Goal: Transaction & Acquisition: Book appointment/travel/reservation

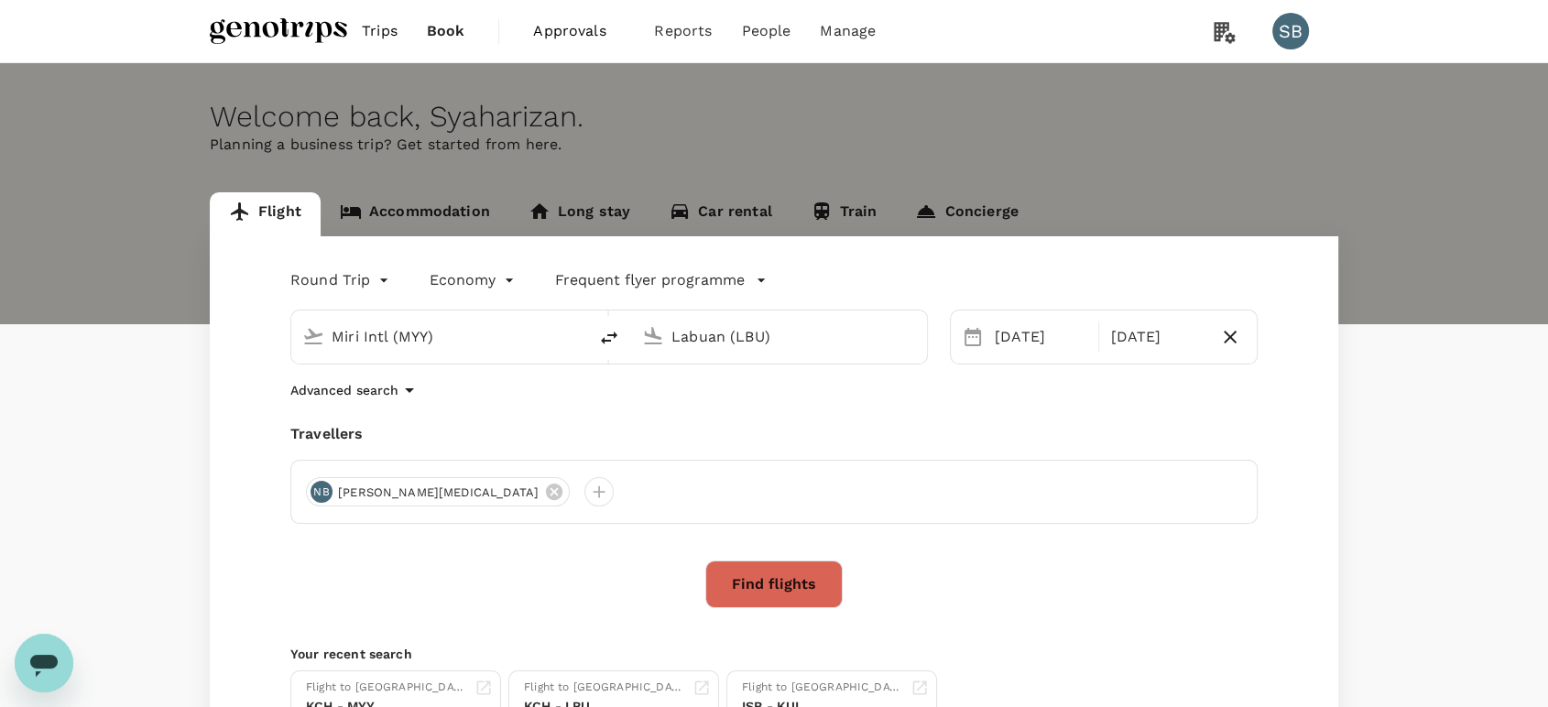
click at [384, 20] on span "Trips" at bounding box center [380, 31] width 36 height 22
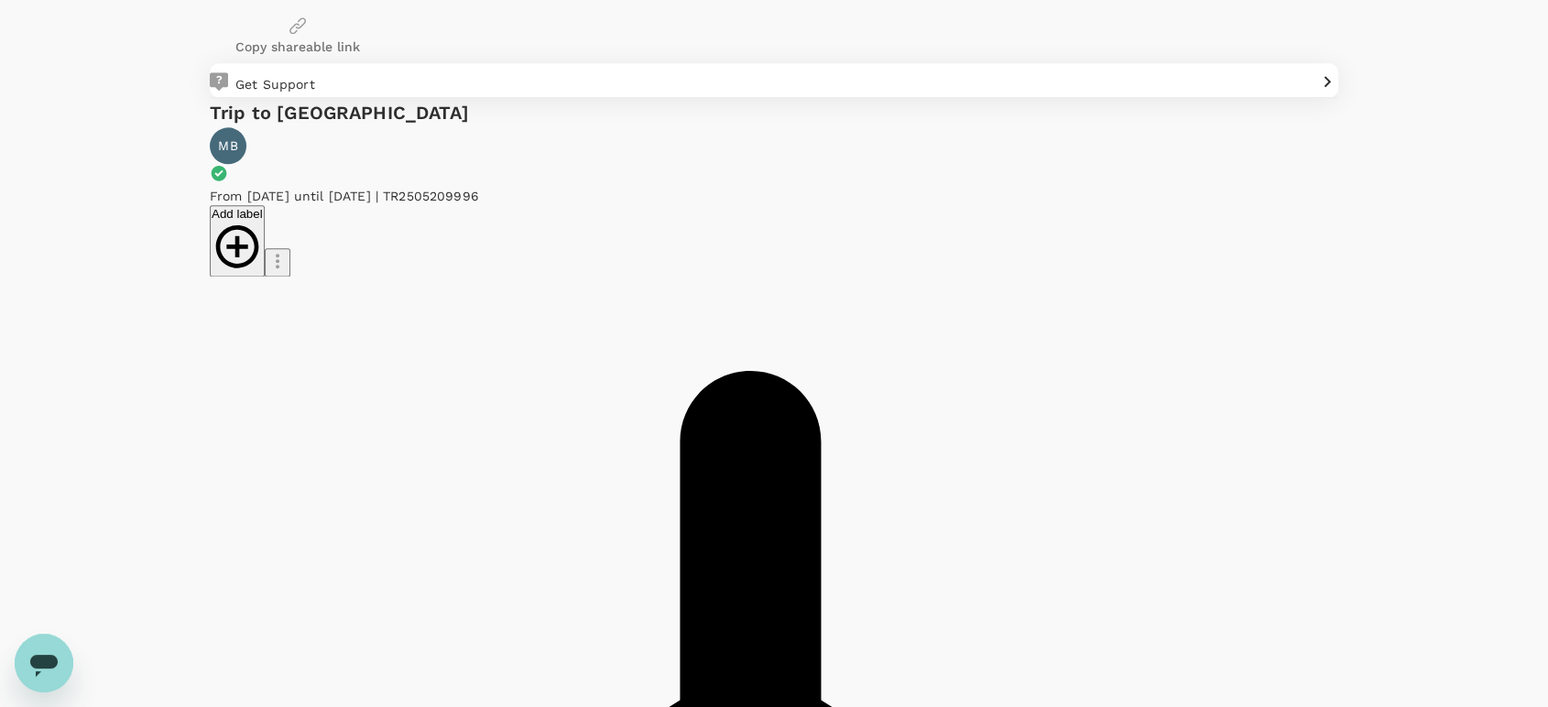
scroll to position [2544, 0]
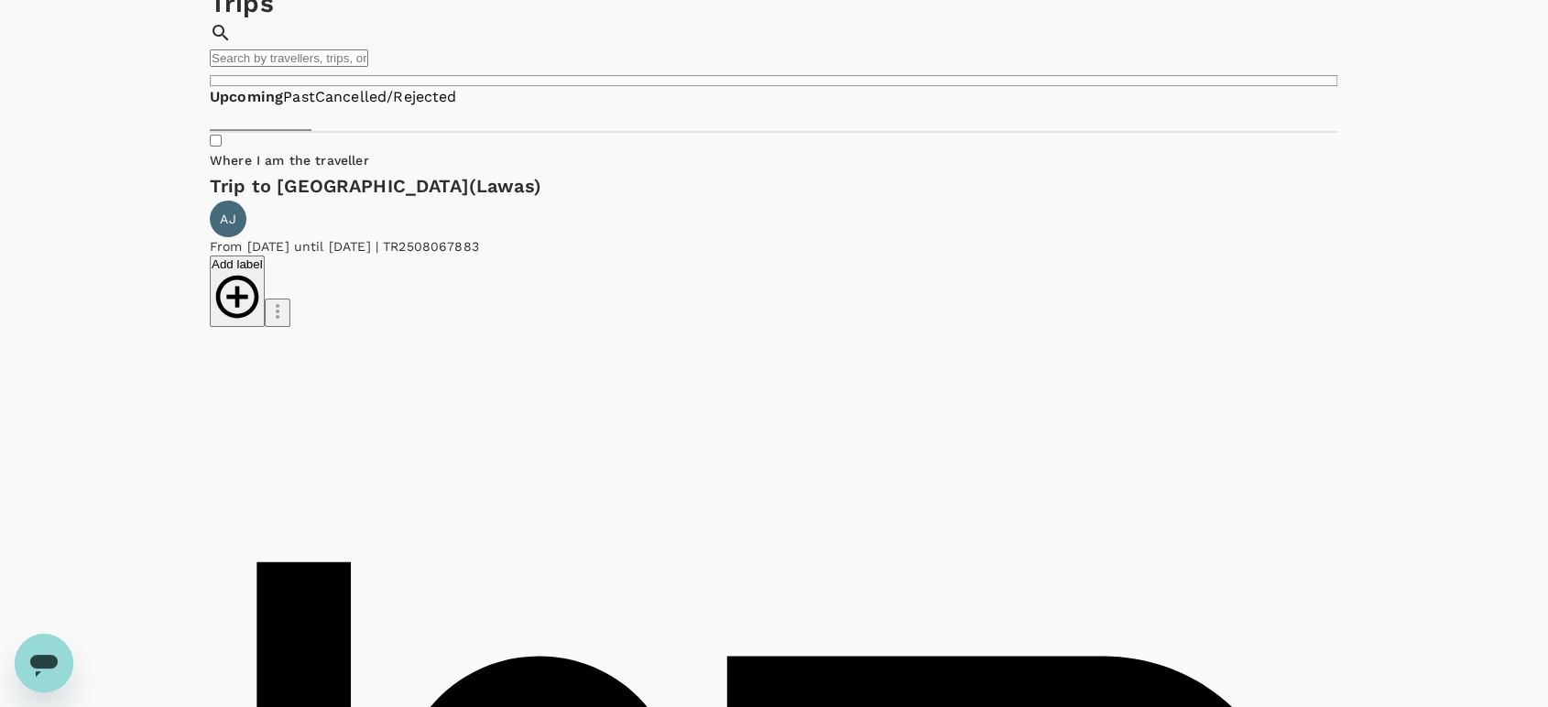
scroll to position [0, 0]
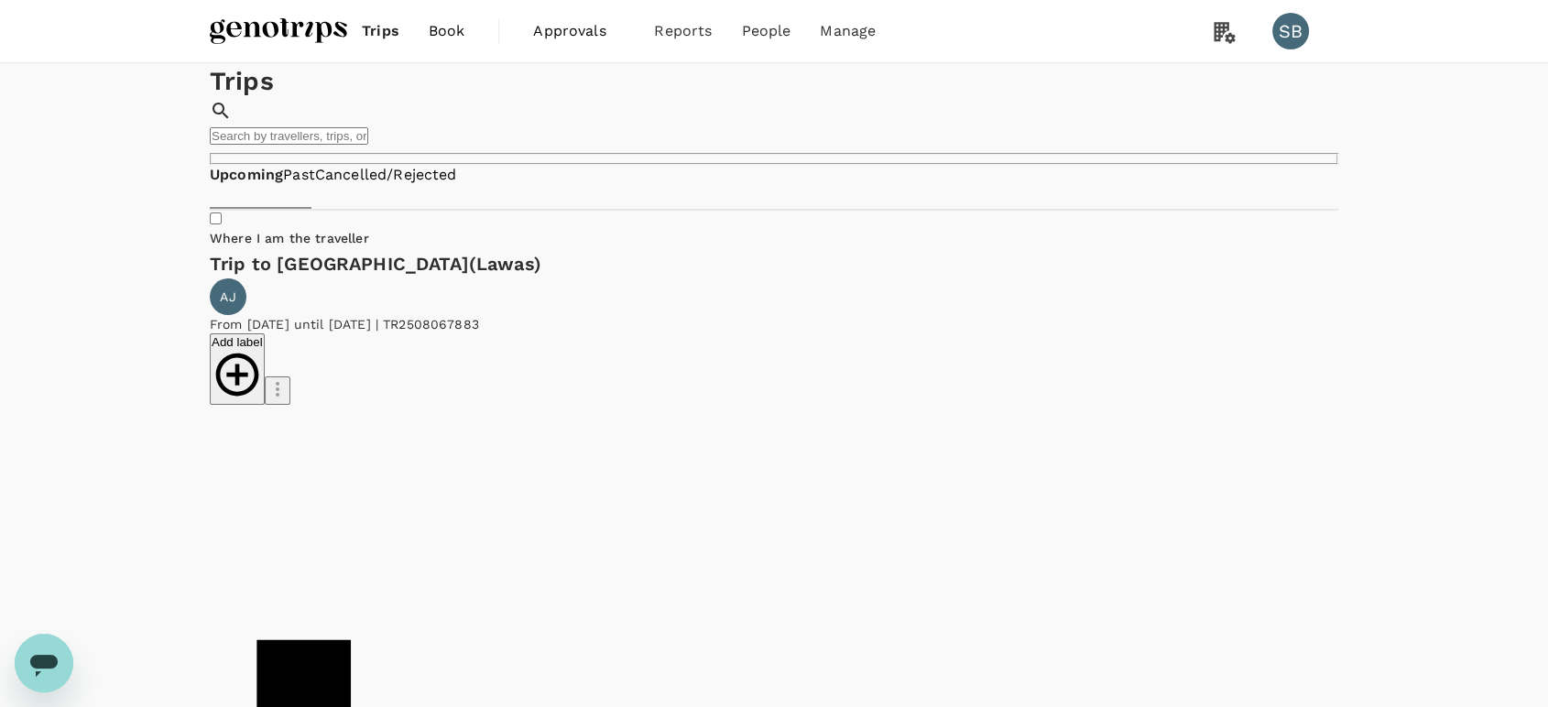
click at [245, 15] on img at bounding box center [278, 31] width 137 height 40
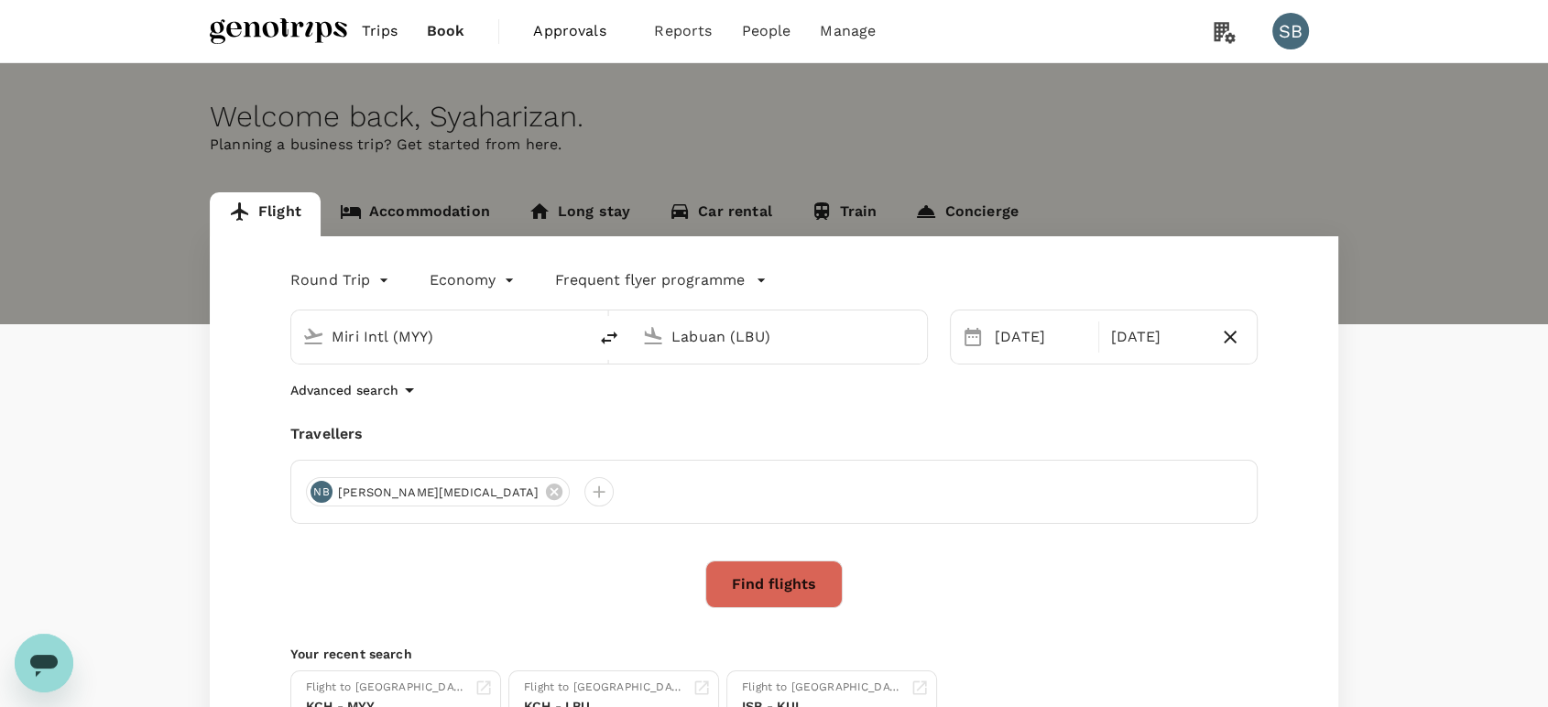
type input "Miri Intl (MYY)"
type input "Labuan (LBU)"
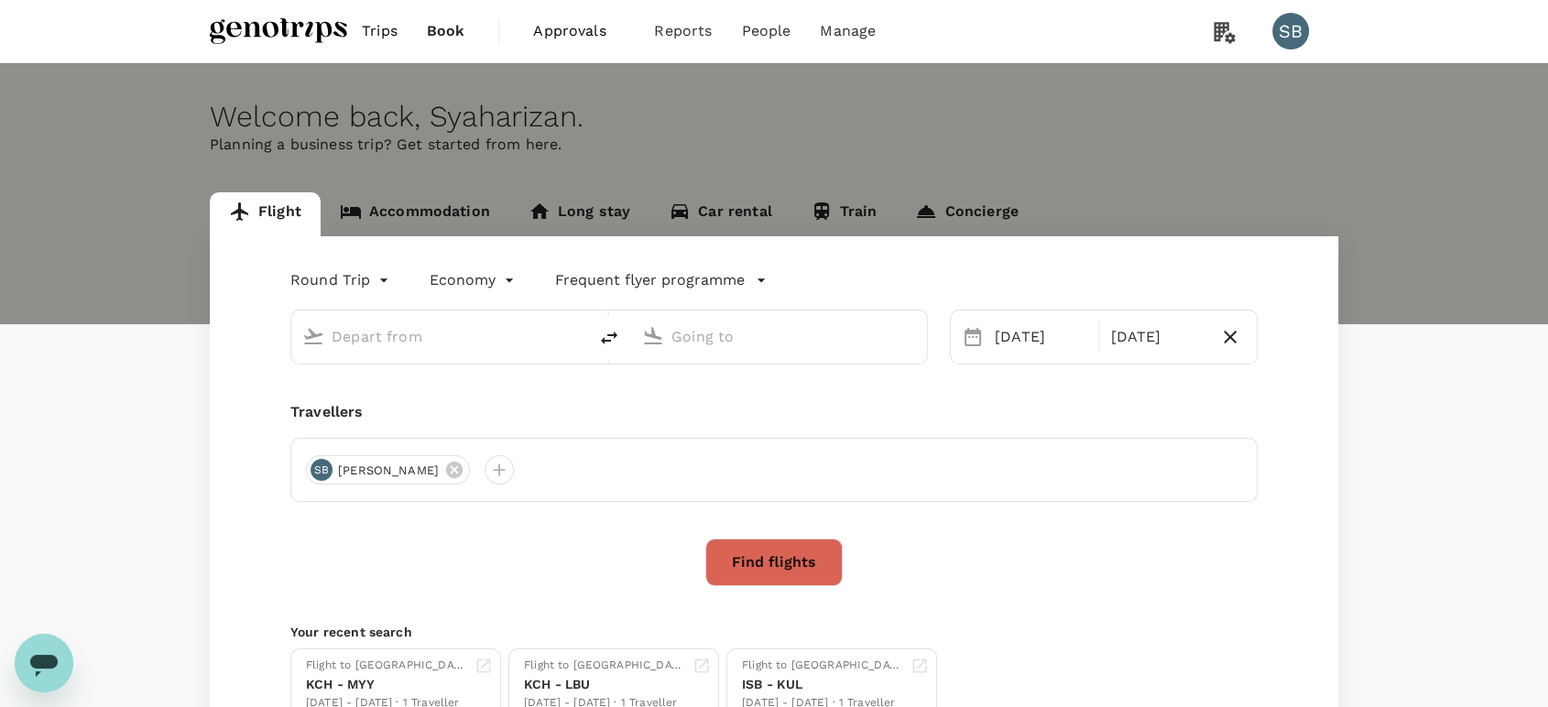
type input "Miri Intl (MYY)"
type input "Labuan (LBU)"
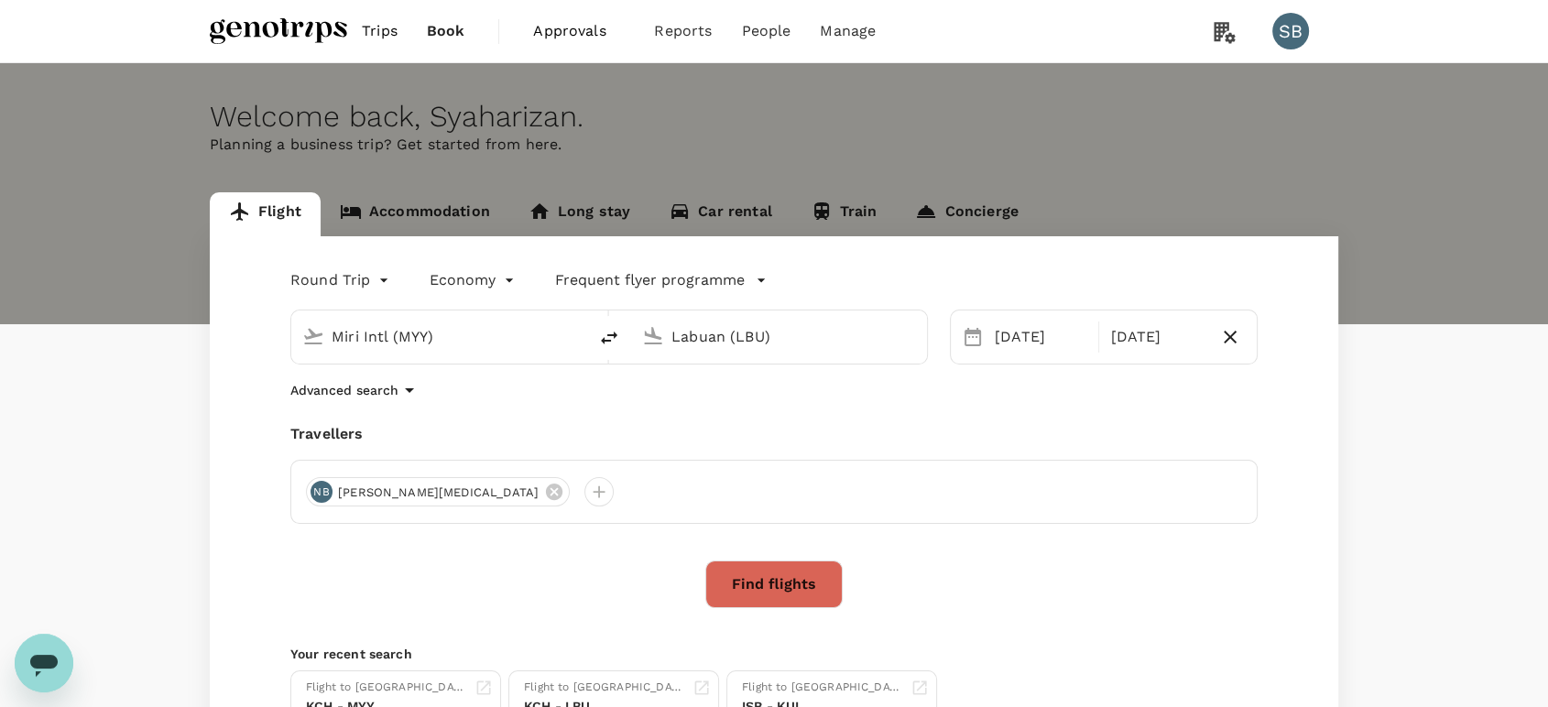
click at [425, 335] on input "Miri Intl (MYY)" at bounding box center [440, 336] width 217 height 28
click at [407, 449] on p "[GEOGRAPHIC_DATA] Intl" at bounding box center [454, 458] width 421 height 18
click at [493, 322] on input "Kuala Lumpur Intl ([GEOGRAPHIC_DATA])" at bounding box center [440, 336] width 217 height 28
click at [454, 397] on div "Auckland AKL" at bounding box center [454, 442] width 421 height 93
type input "[GEOGRAPHIC_DATA] (AKL)"
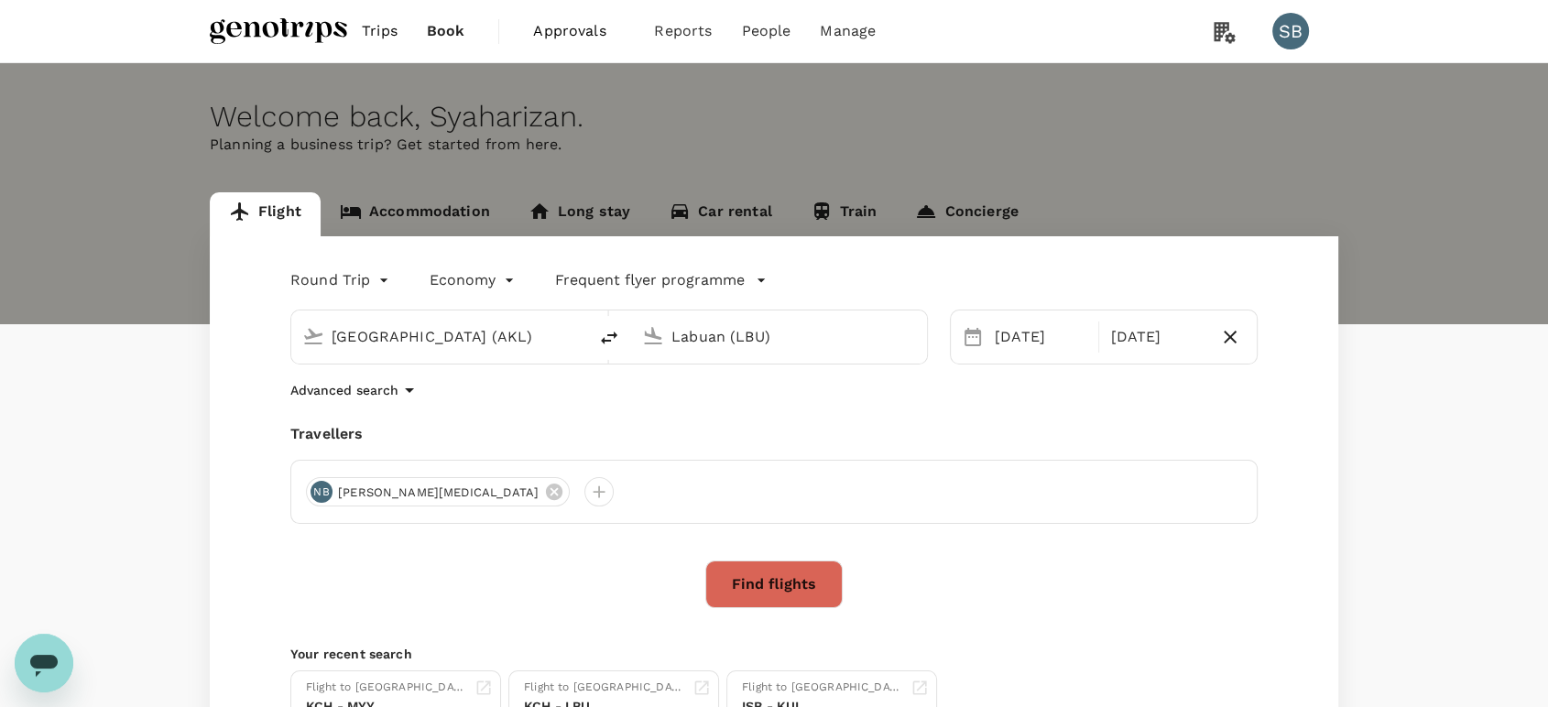
click at [703, 340] on input "Labuan (LBU)" at bounding box center [779, 336] width 217 height 28
click at [713, 418] on div "Christchurch Intl CHC" at bounding box center [793, 442] width 421 height 93
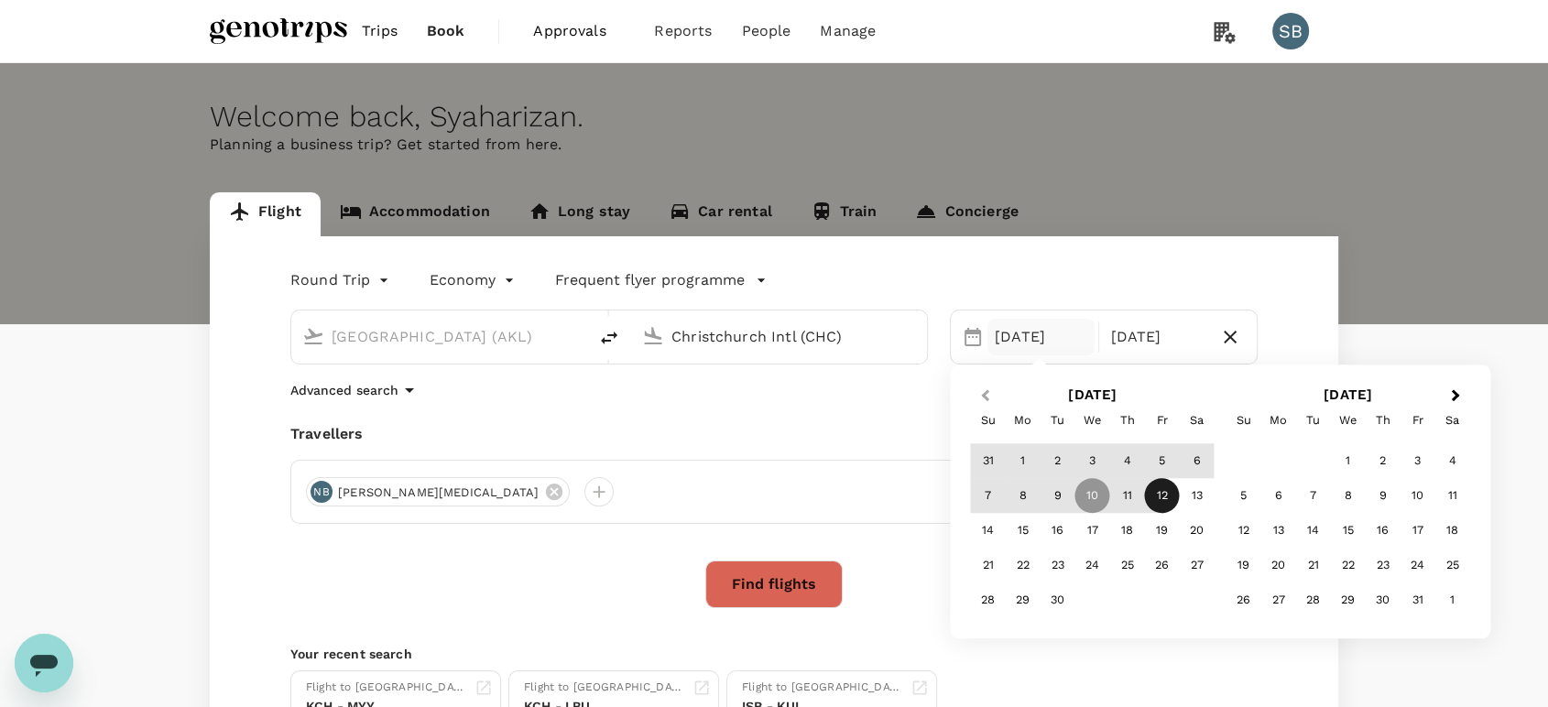
type input "Christchurch Intl (CHC)"
click at [993, 392] on button "Previous Month" at bounding box center [982, 396] width 29 height 29
